Goal: Task Accomplishment & Management: Use online tool/utility

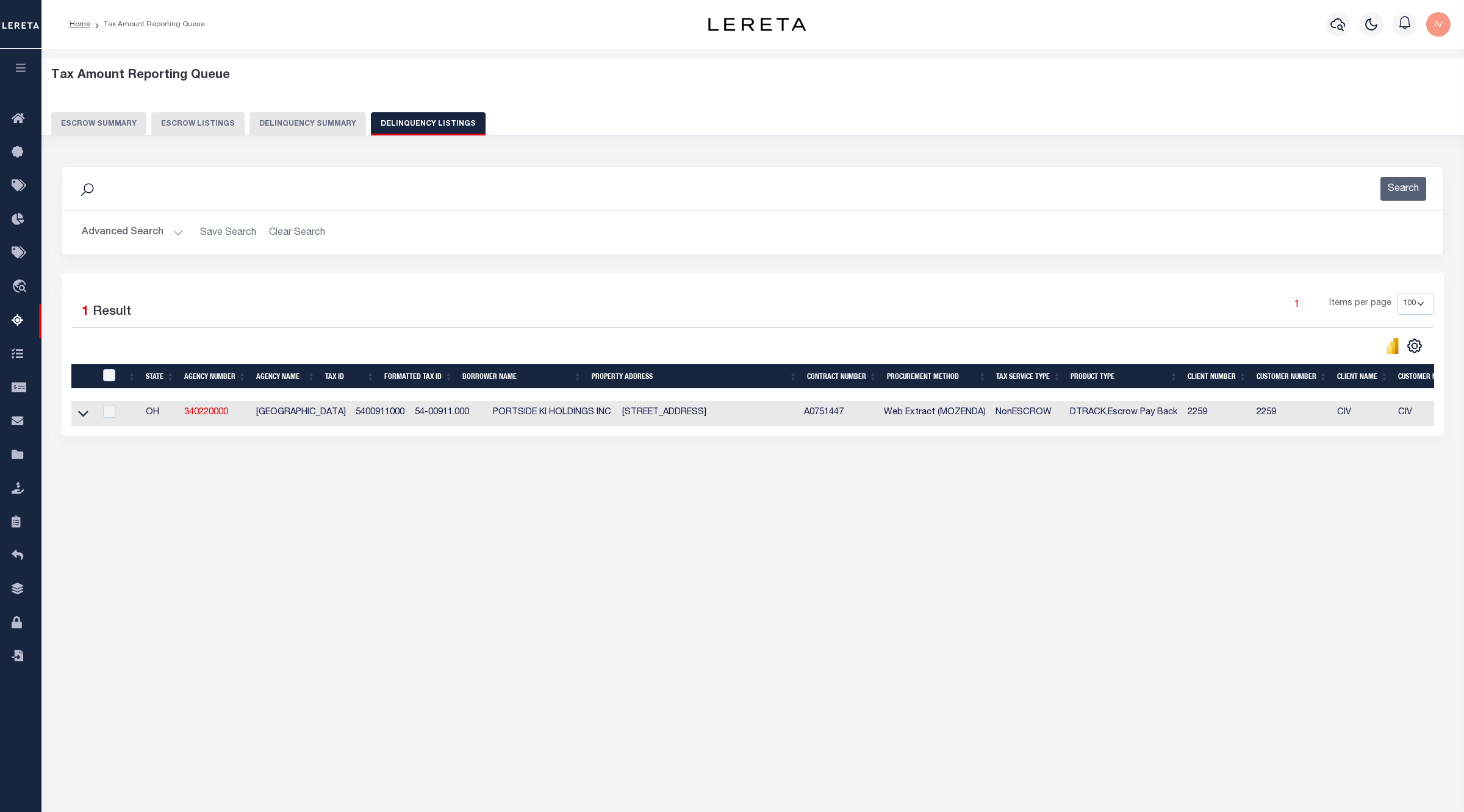
select select "100"
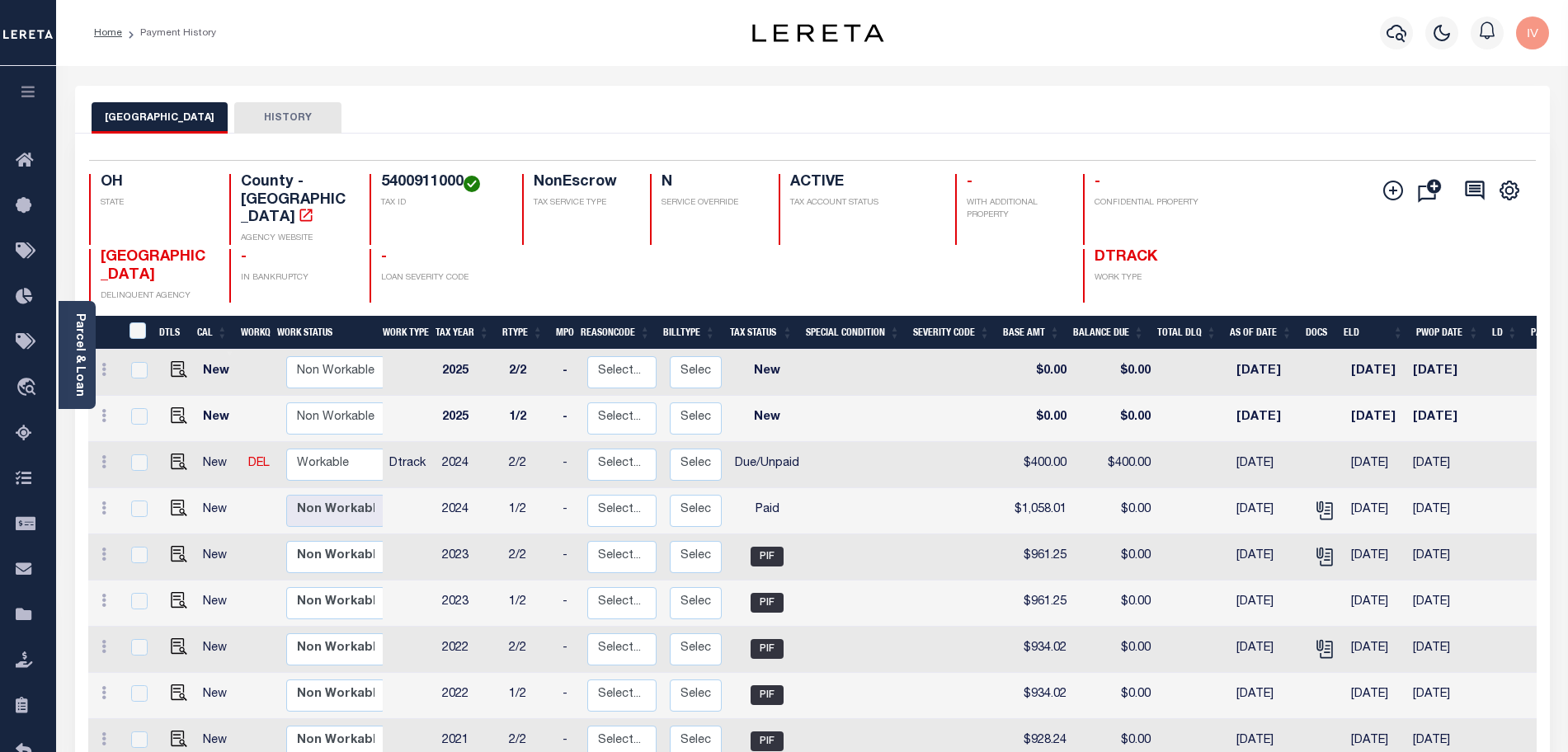
click at [420, 178] on h4 "5400911000" at bounding box center [442, 183] width 121 height 18
copy h4 "5400911000"
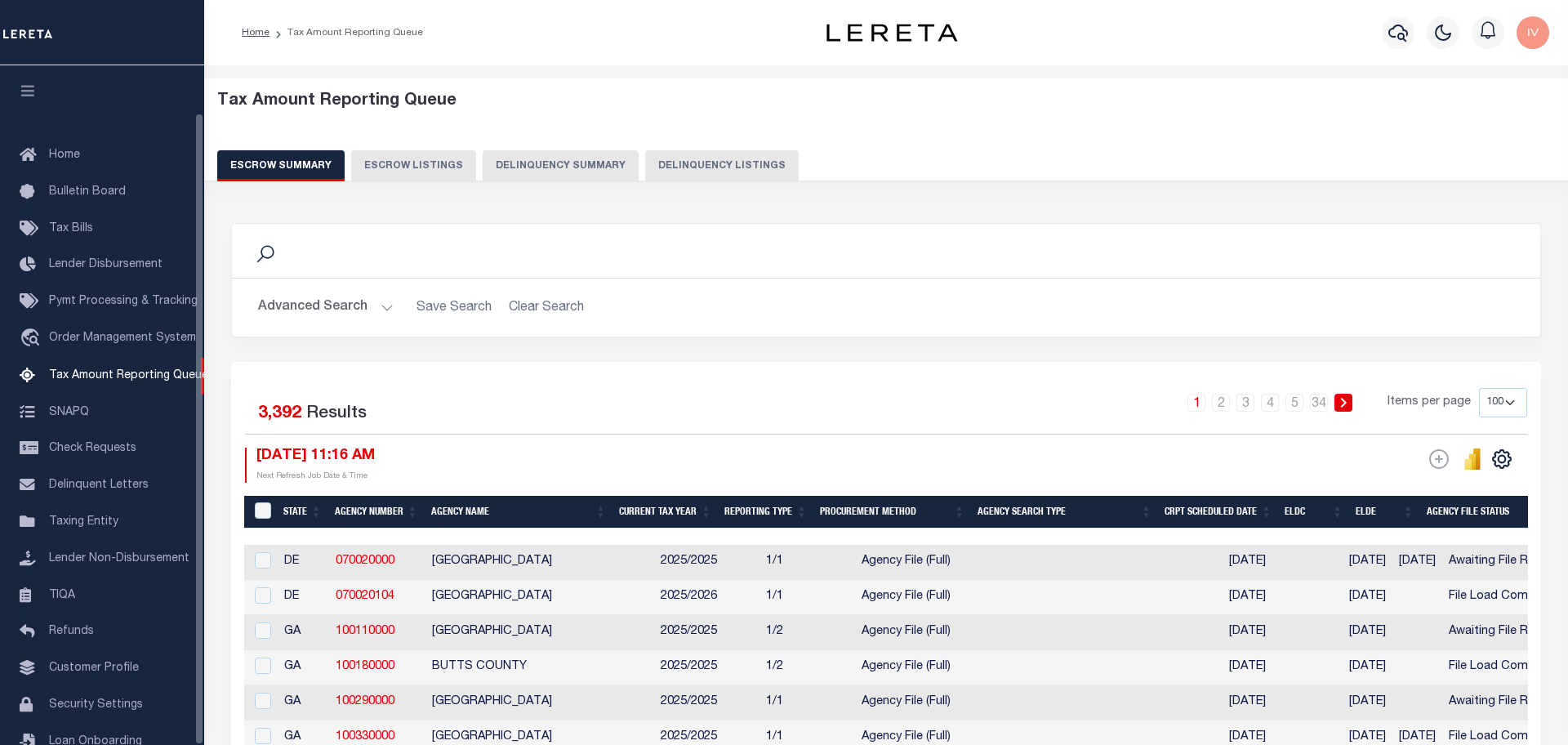
click at [776, 178] on button "Delinquency Listings" at bounding box center [722, 165] width 154 height 31
click at [736, 156] on button "Delinquency Listings" at bounding box center [722, 165] width 154 height 31
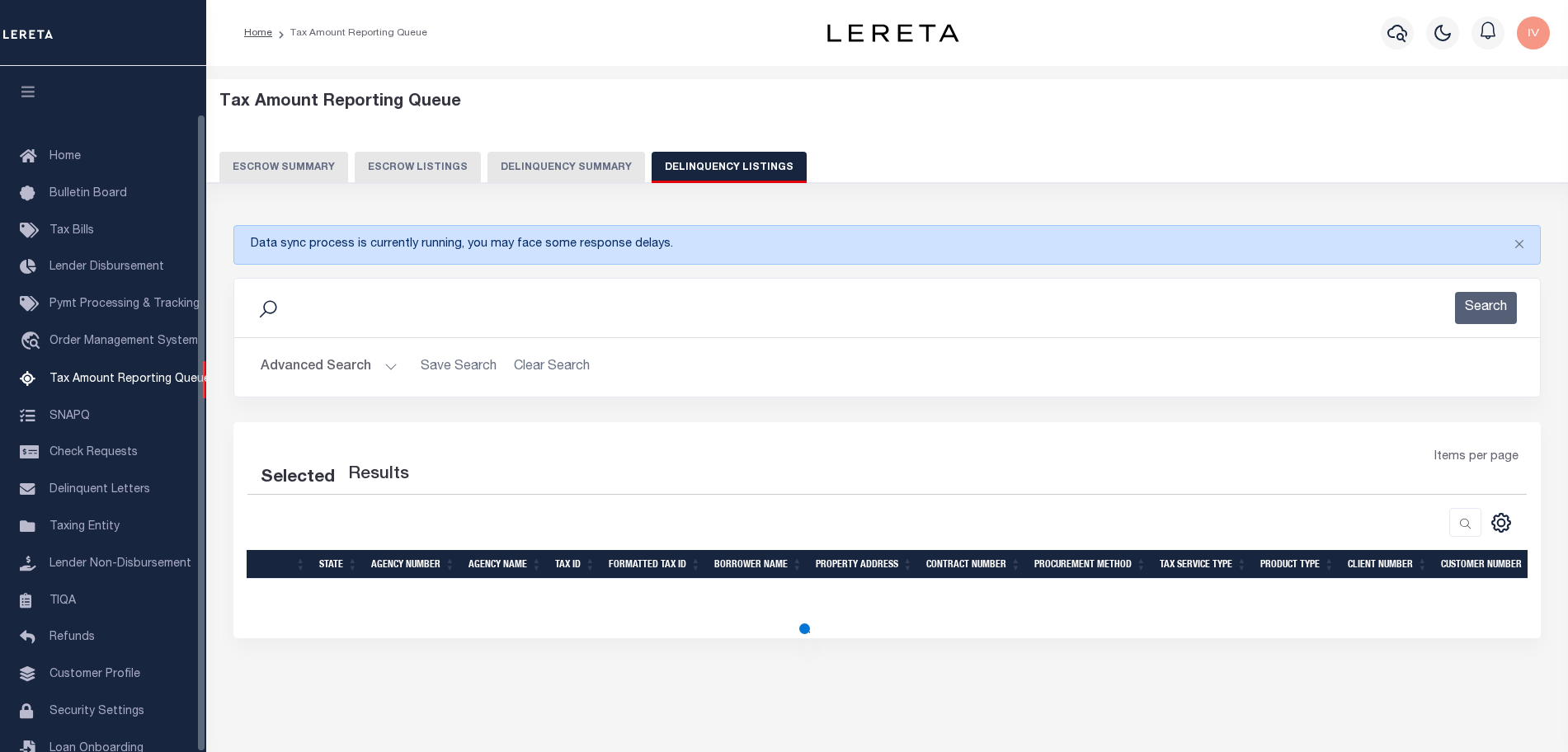
scroll to position [51, 0]
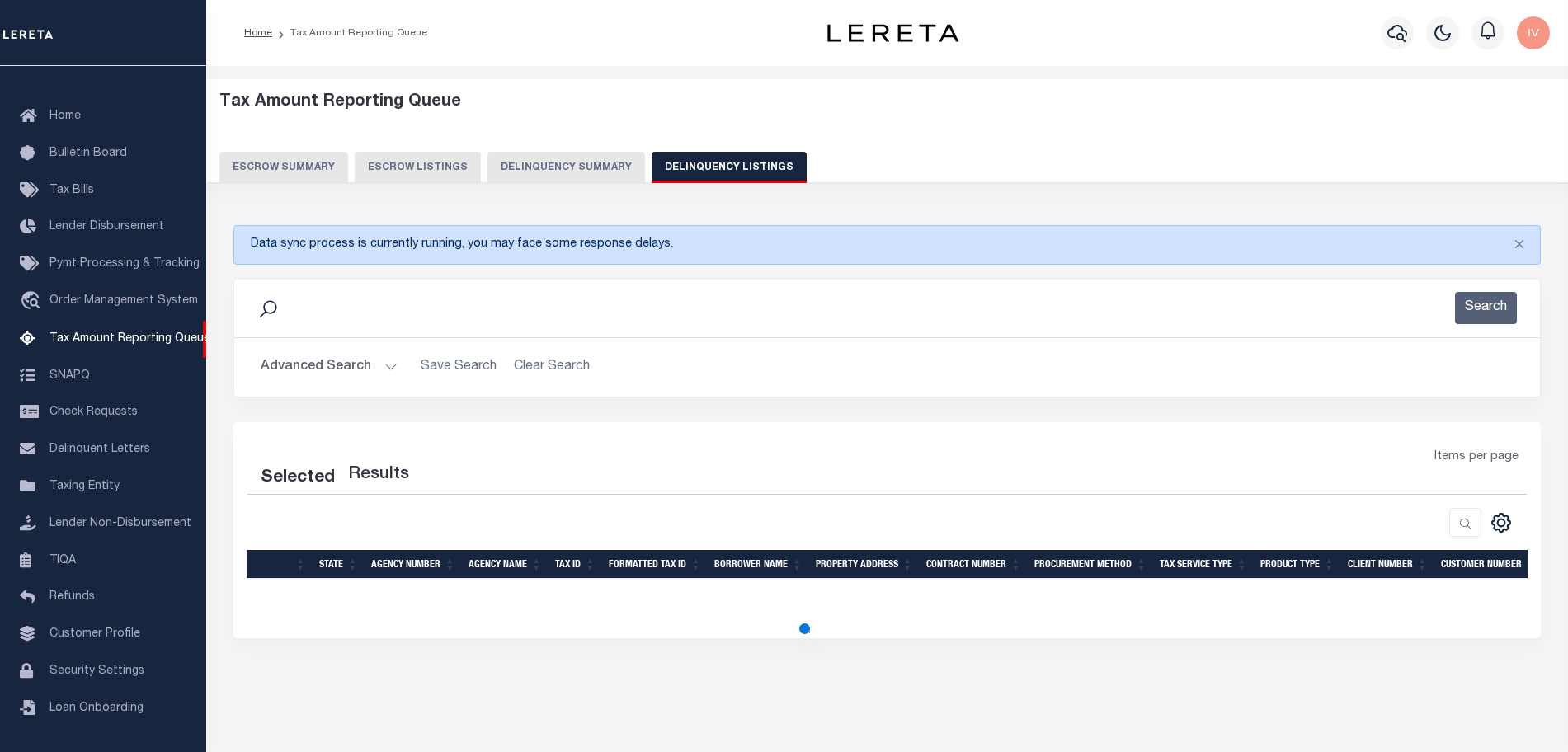
select select "100"
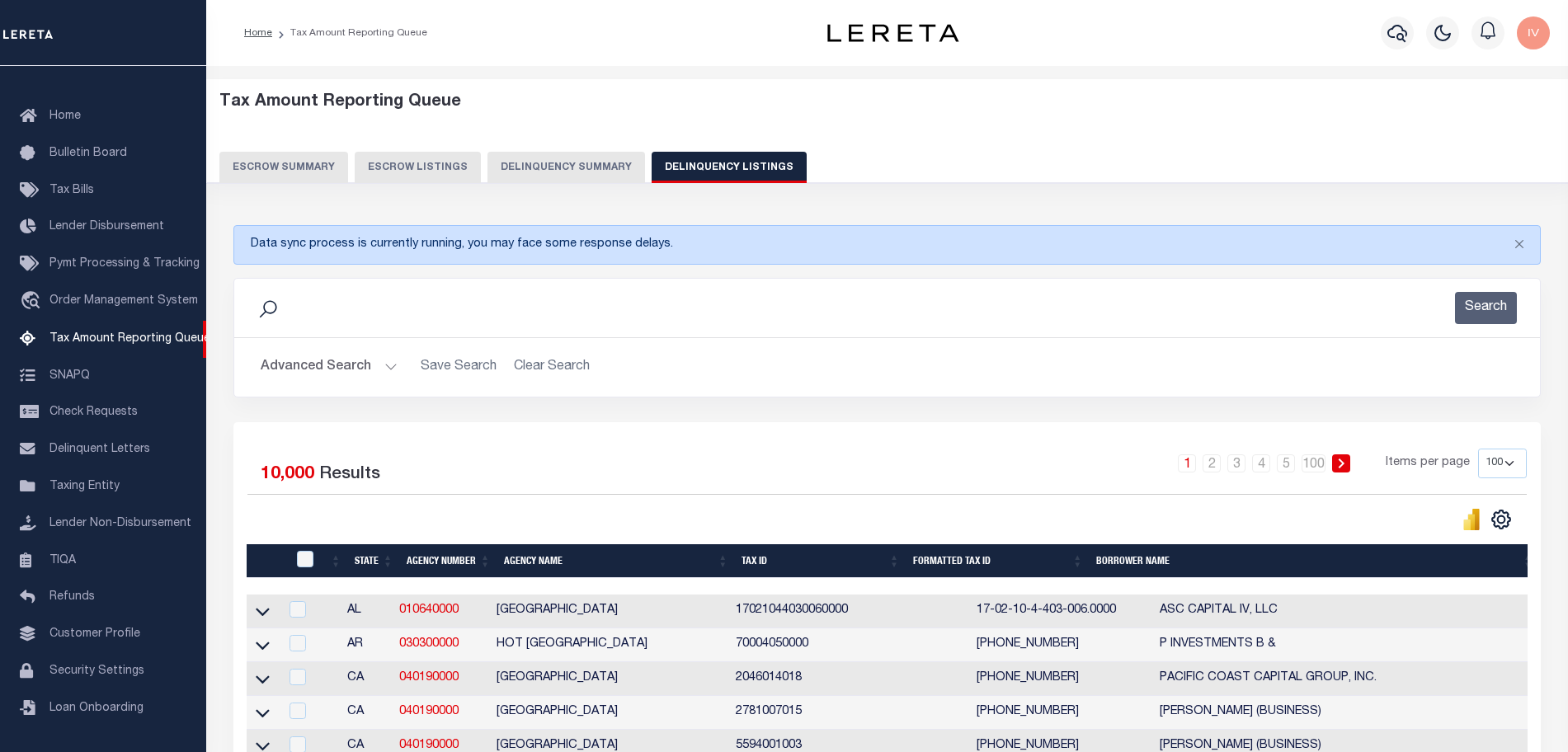
click at [376, 369] on button "Advanced Search" at bounding box center [328, 367] width 137 height 32
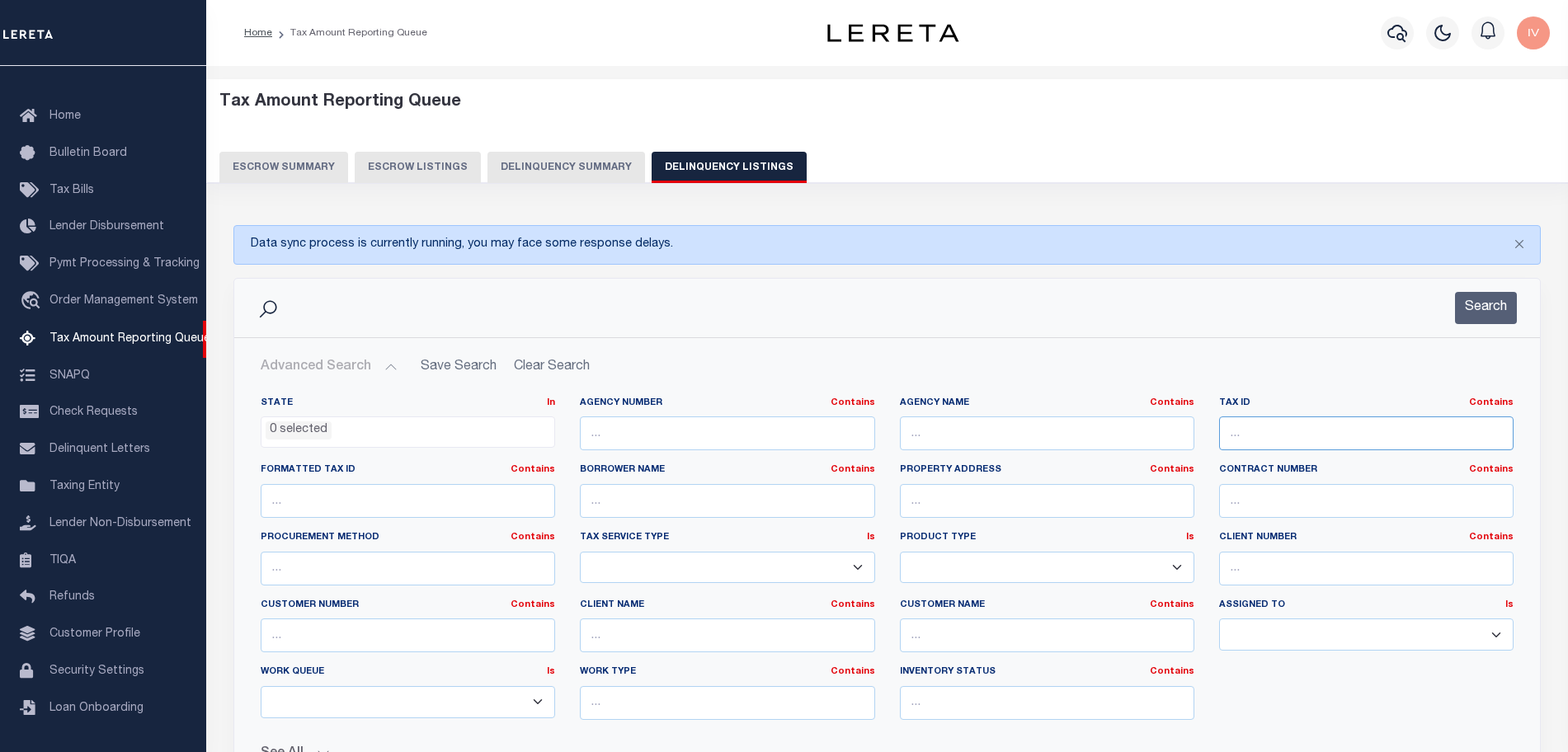
click at [1327, 434] on input "text" at bounding box center [1366, 433] width 294 height 34
paste input "5400911000"
type input "5400911000"
click at [1471, 302] on button "Search" at bounding box center [1485, 308] width 62 height 32
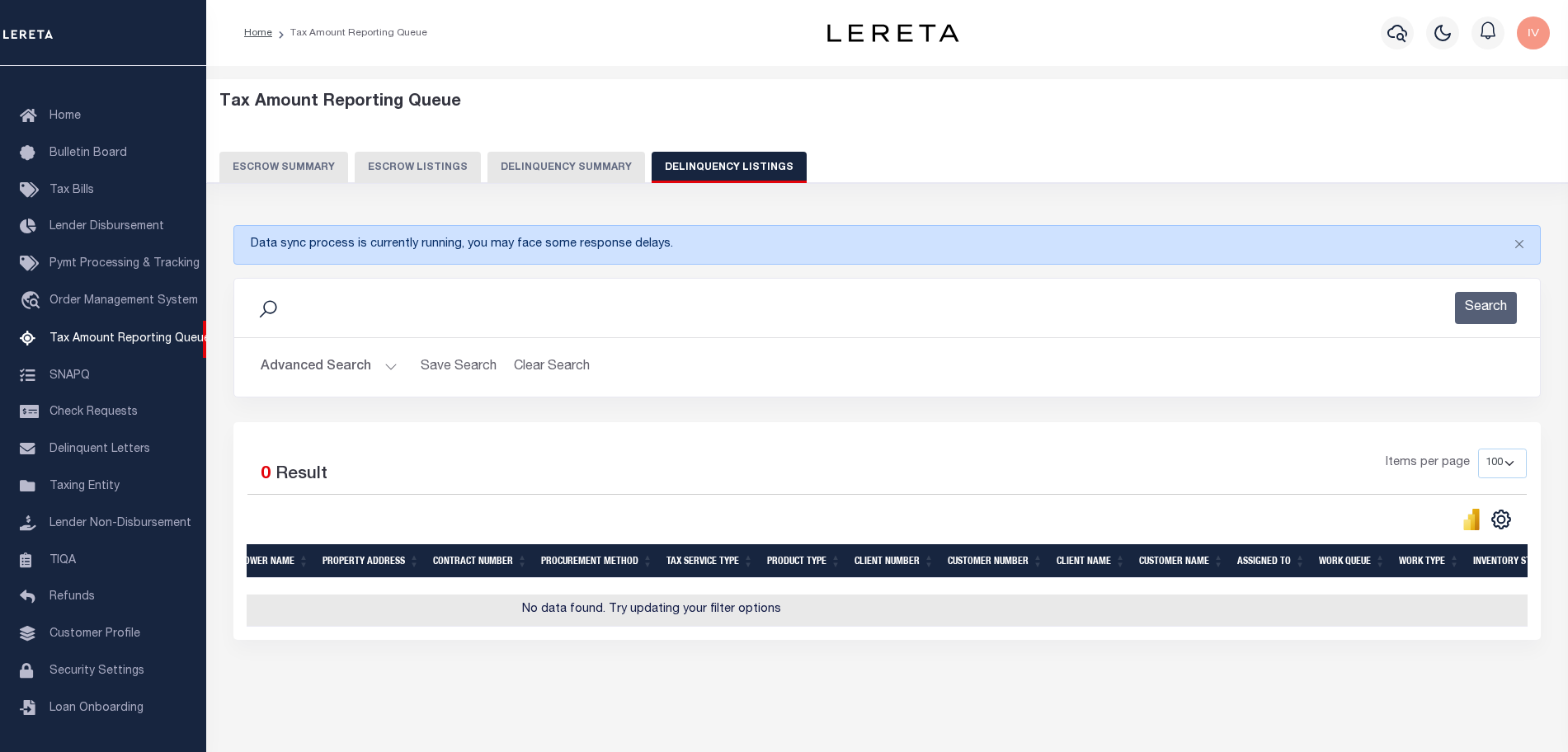
scroll to position [0, 0]
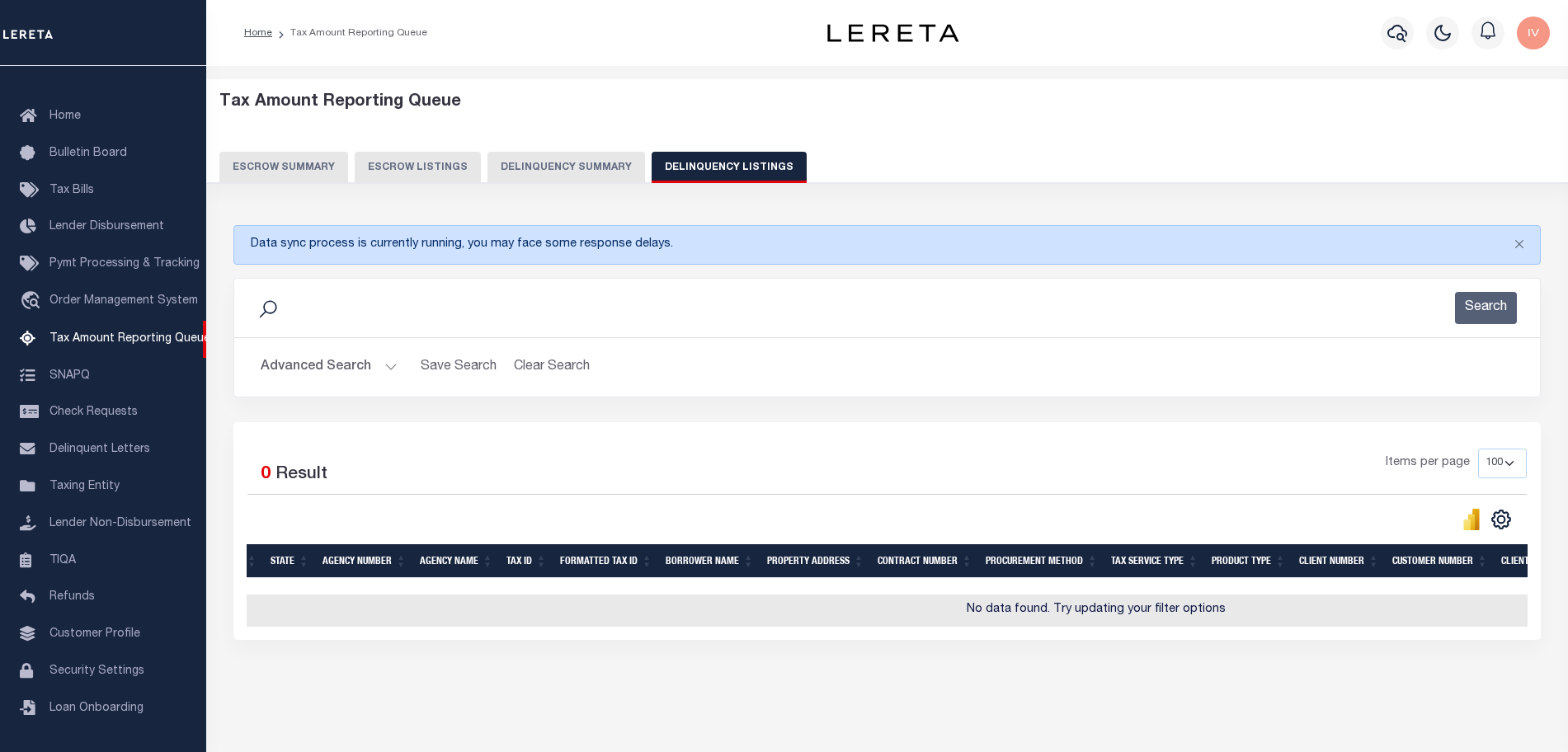
click at [381, 364] on button "Advanced Search" at bounding box center [328, 367] width 137 height 32
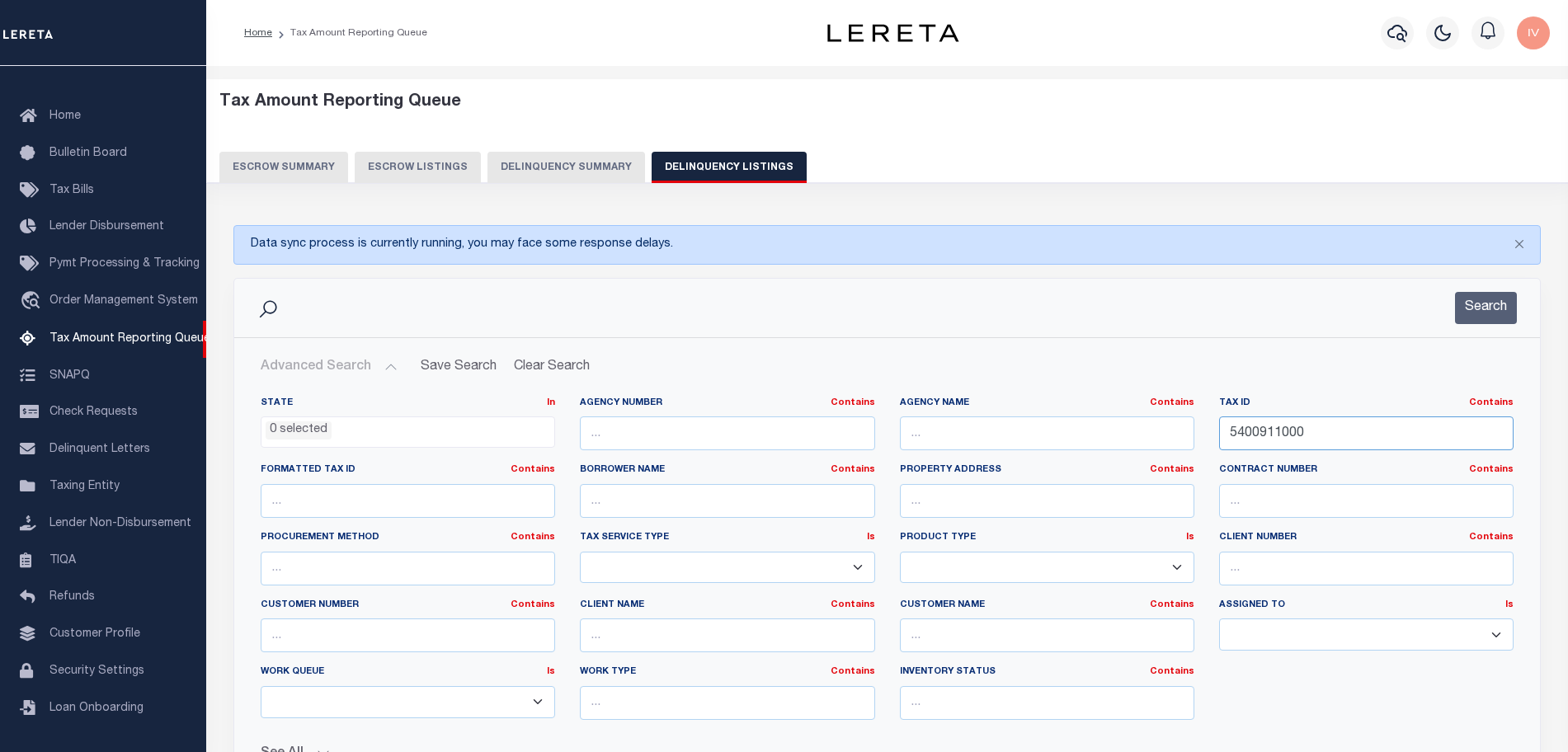
click at [1283, 422] on input "5400911000" at bounding box center [1366, 433] width 294 height 34
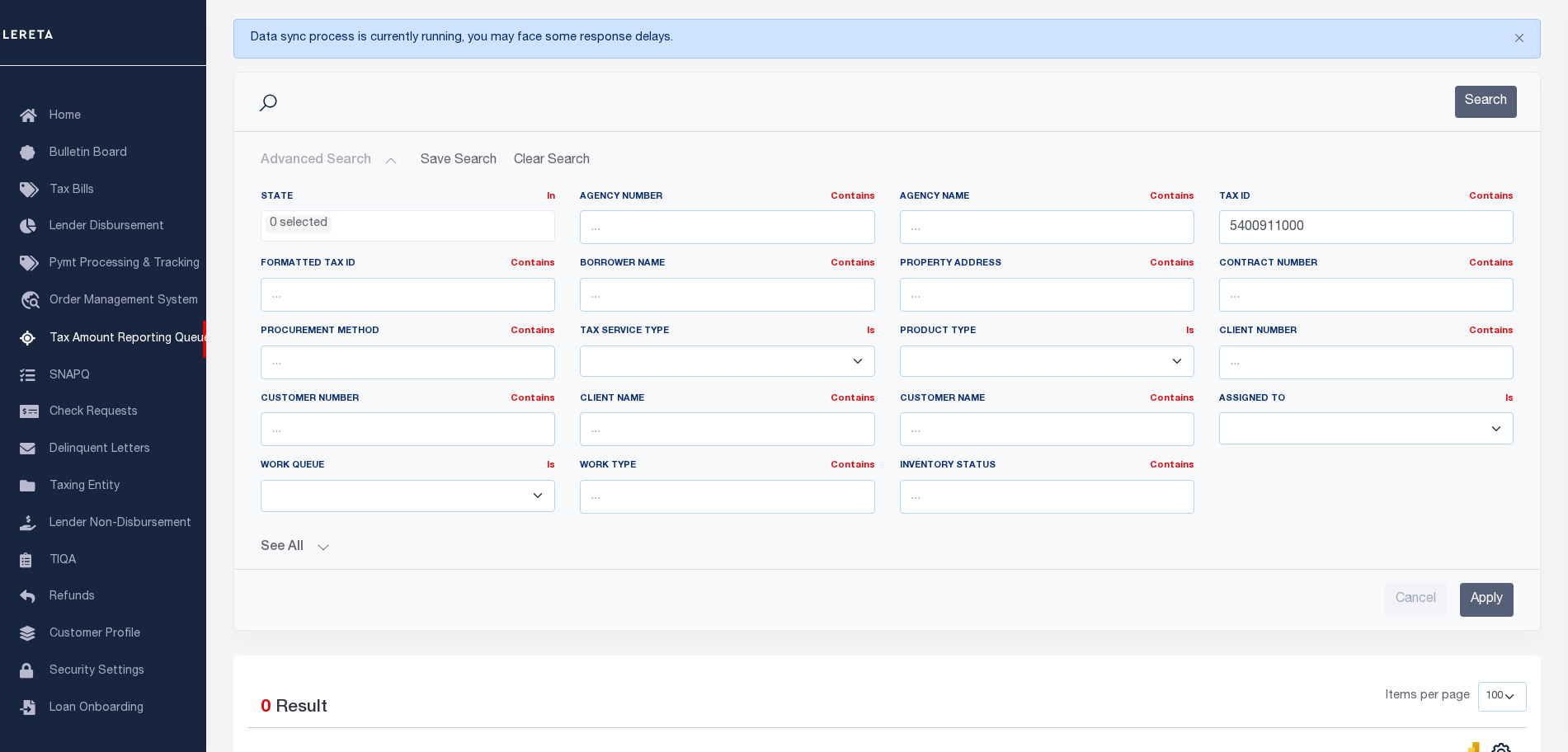
click at [1479, 95] on button "Search" at bounding box center [1485, 102] width 62 height 32
click at [1475, 602] on input "Apply" at bounding box center [1486, 600] width 54 height 34
click at [1297, 327] on label "Client Number Contains Contains Is" at bounding box center [1366, 332] width 294 height 14
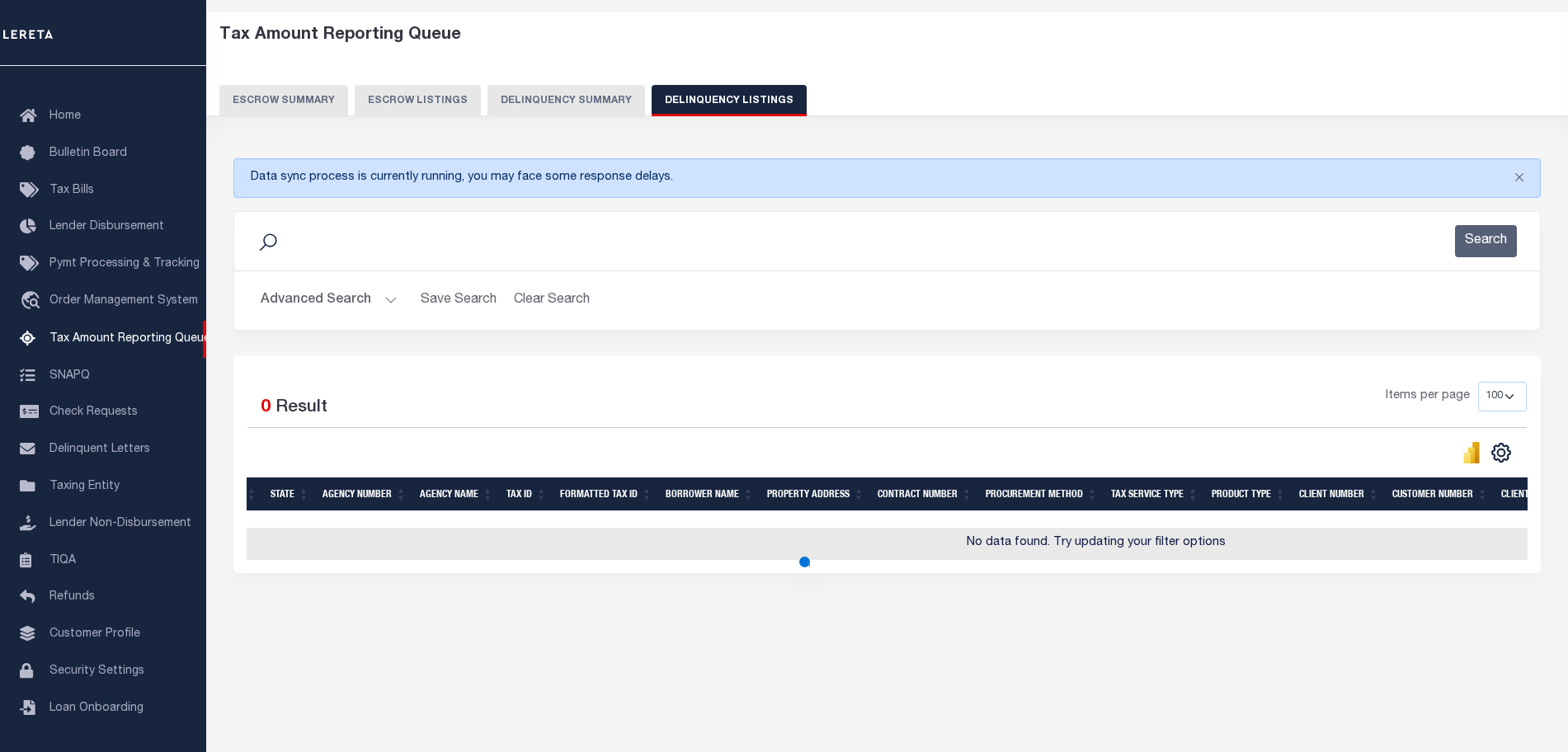
scroll to position [49, 0]
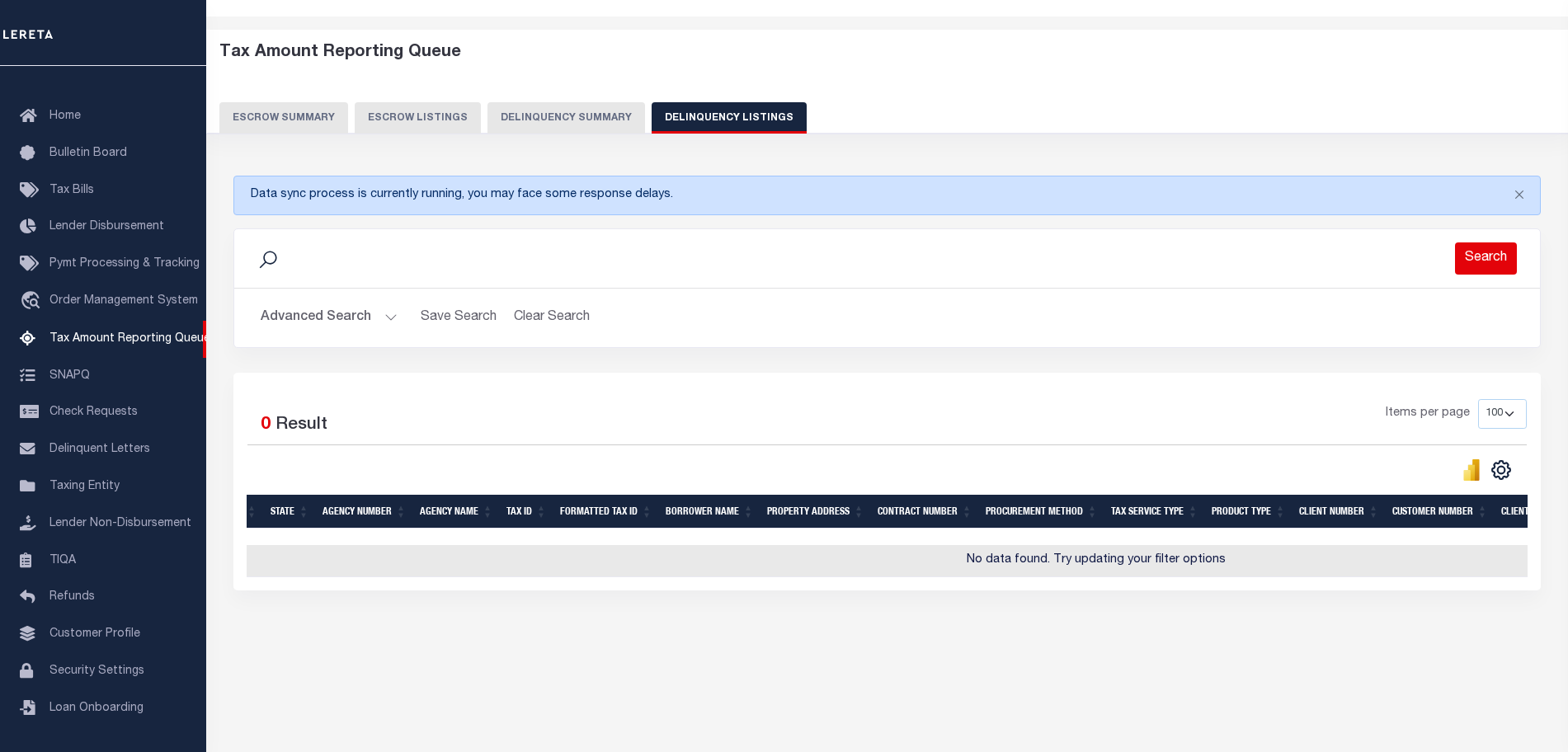
click at [1474, 254] on button "Search" at bounding box center [1485, 258] width 62 height 32
drag, startPoint x: 960, startPoint y: 577, endPoint x: 1411, endPoint y: 598, distance: 451.5
click at [1411, 590] on div "Selected 0 Result Items per page 10 25 50 100 500" at bounding box center [887, 481] width 1307 height 218
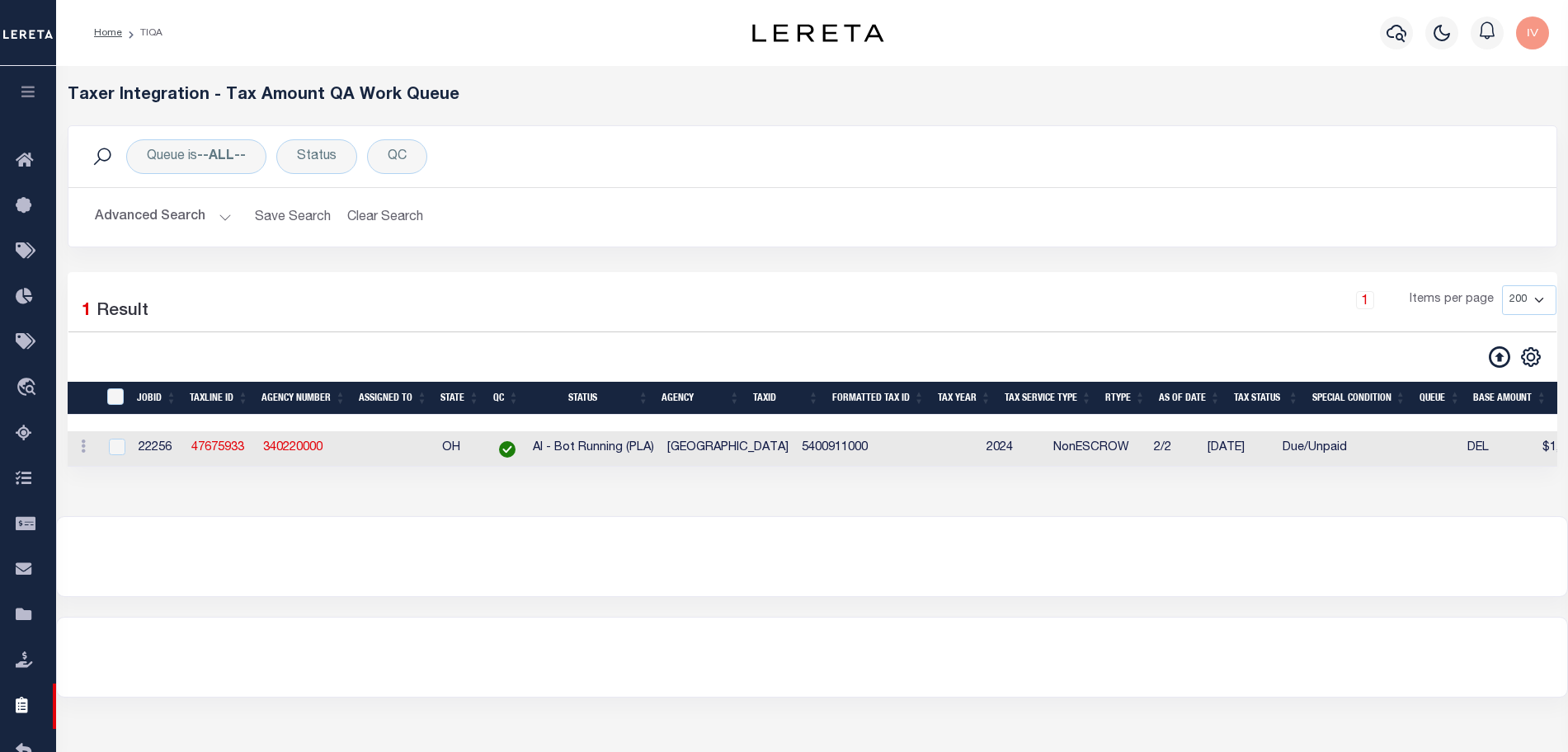
select select "200"
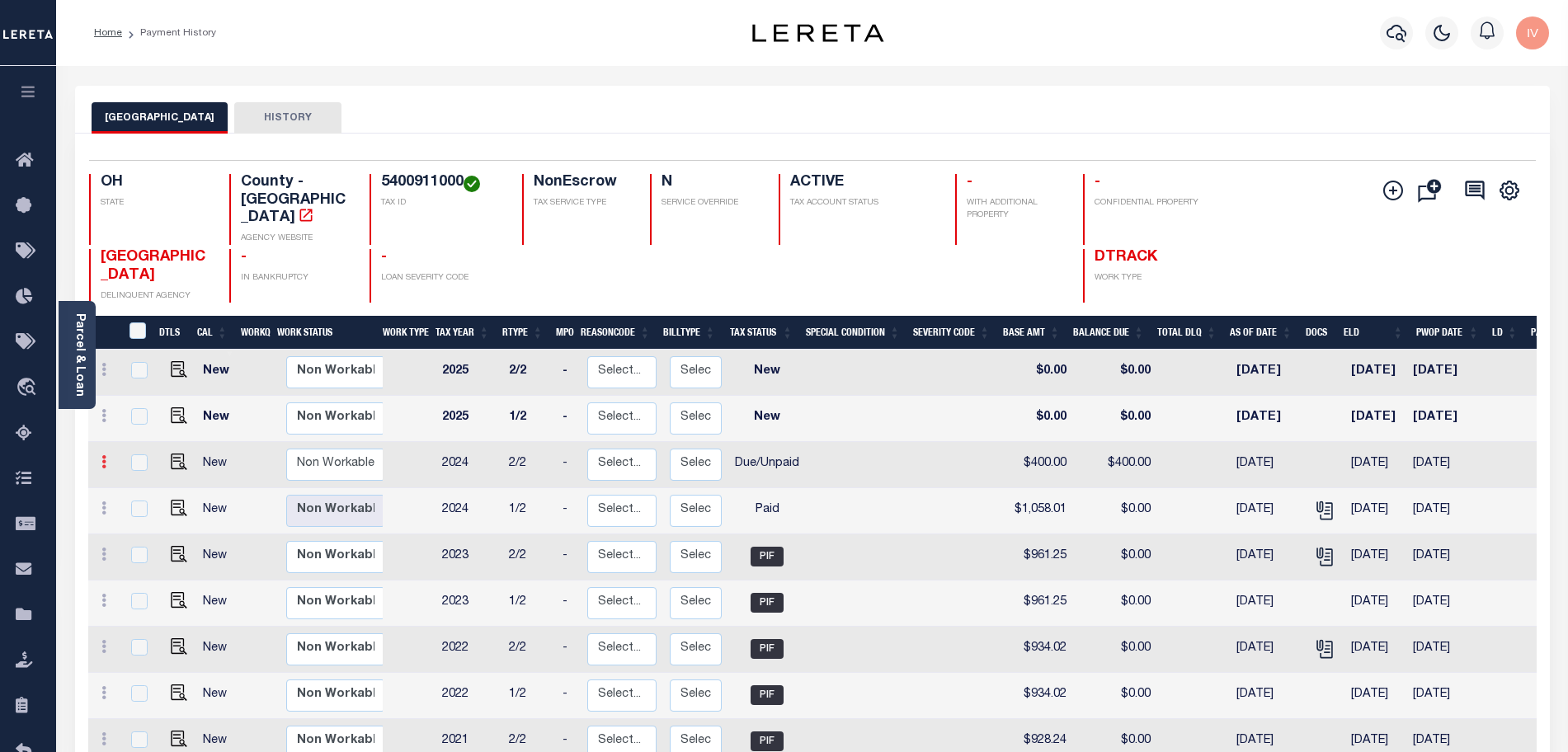
click at [97, 458] on link at bounding box center [104, 464] width 18 height 13
click at [147, 511] on img at bounding box center [144, 519] width 16 height 17
select select "DUE"
type input "$400.00"
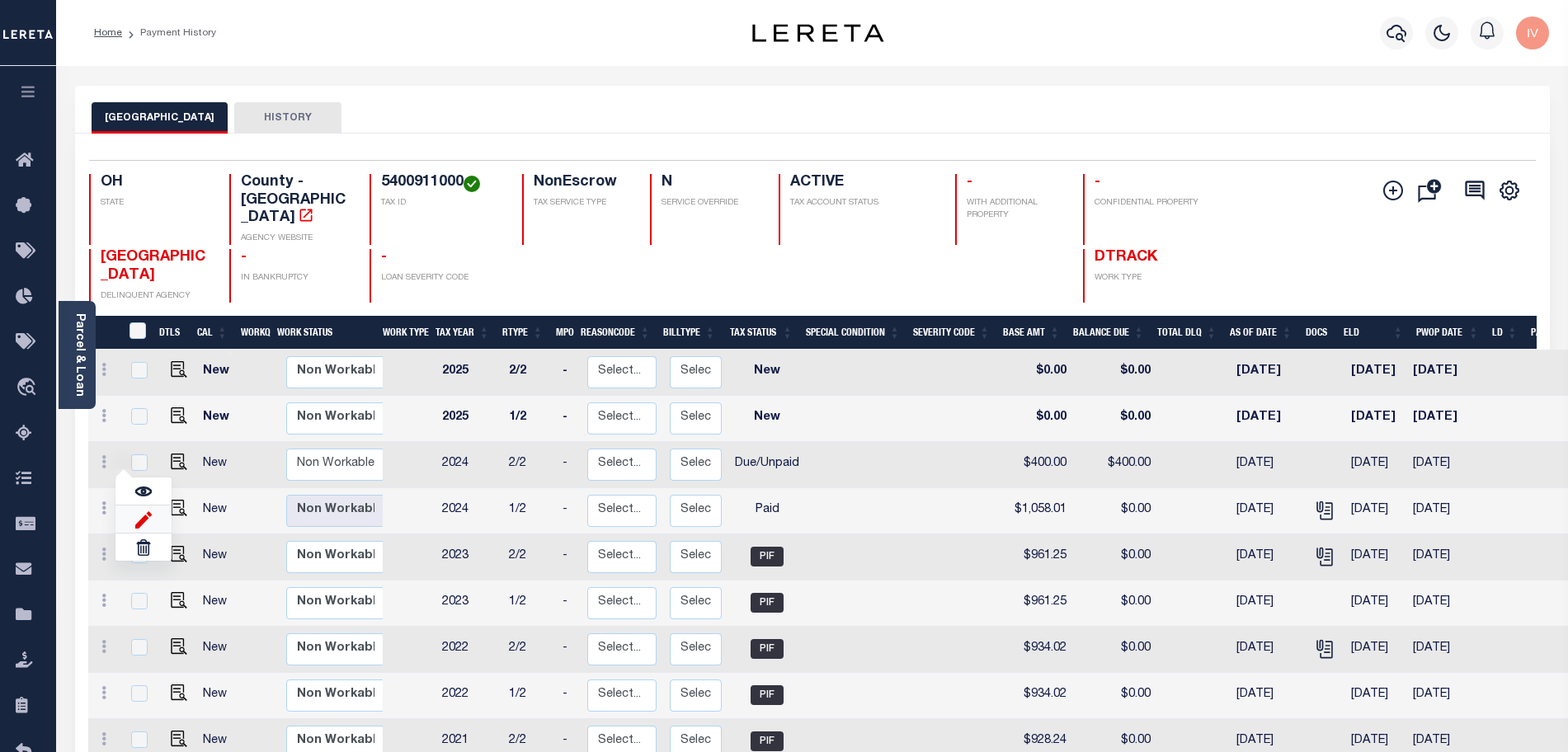
type input "[DATE]"
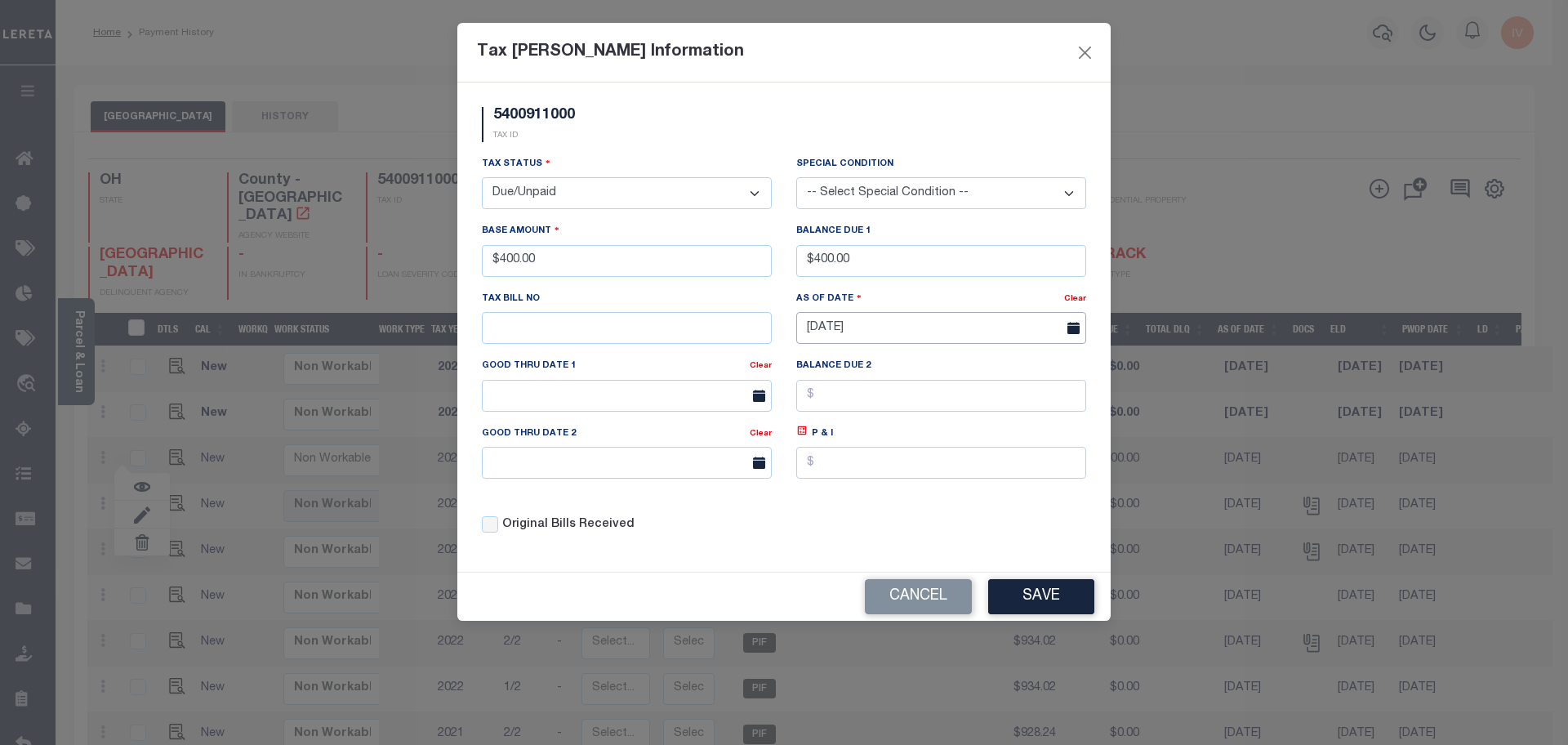
click at [888, 330] on input "[DATE]" at bounding box center [941, 328] width 290 height 32
click at [981, 333] on input "[DATE]" at bounding box center [941, 328] width 290 height 32
click at [809, 371] on icon at bounding box center [810, 367] width 12 height 12
select select "7"
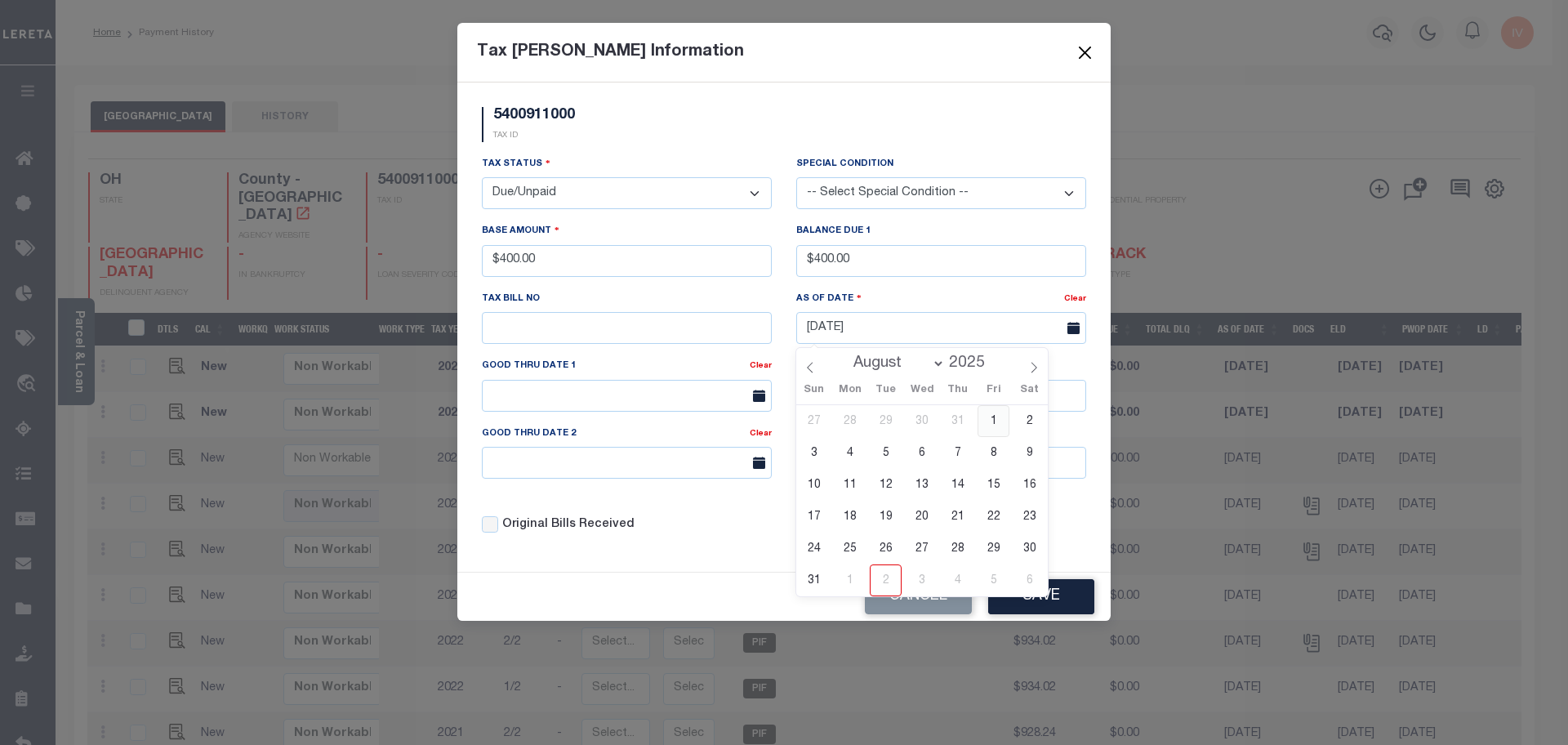
click at [981, 417] on span "1" at bounding box center [994, 421] width 32 height 32
type input "[DATE]"
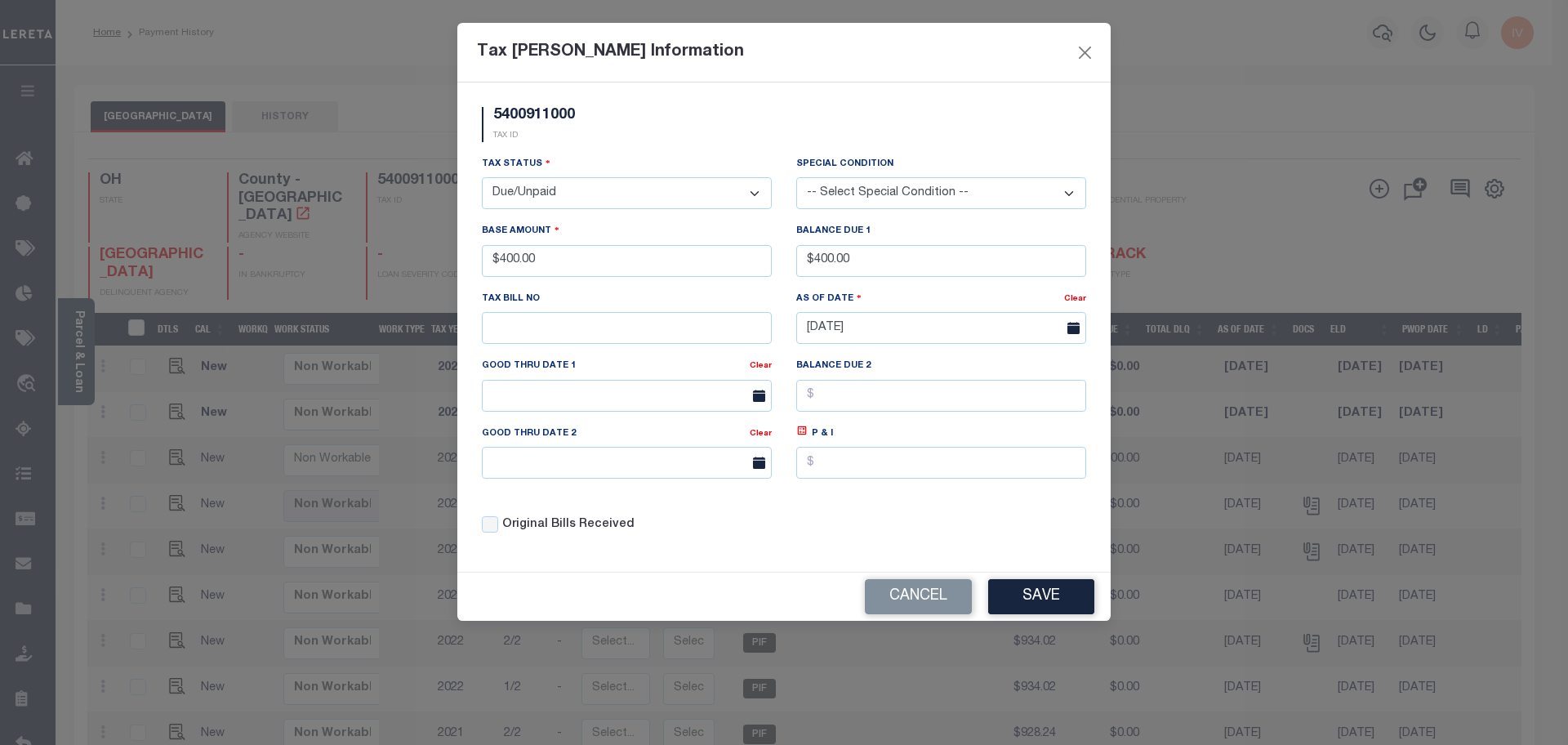
click at [1023, 621] on div "Cancel Save" at bounding box center [784, 597] width 653 height 48
click at [1023, 595] on button "Save" at bounding box center [1041, 597] width 106 height 36
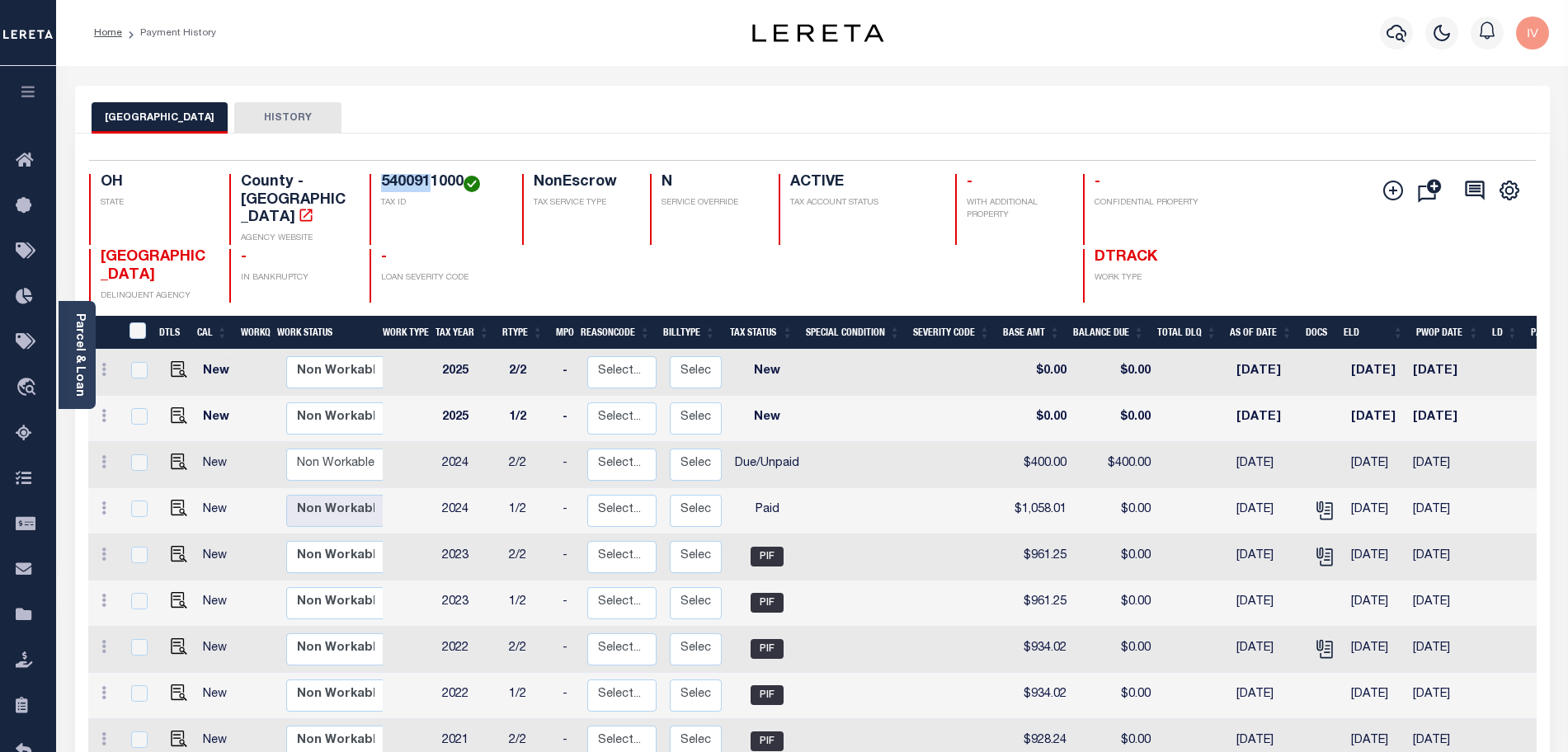
drag, startPoint x: 409, startPoint y: 179, endPoint x: 436, endPoint y: 179, distance: 27.0
click at [436, 179] on h4 "5400911000" at bounding box center [442, 183] width 121 height 18
